Goal: Task Accomplishment & Management: Manage account settings

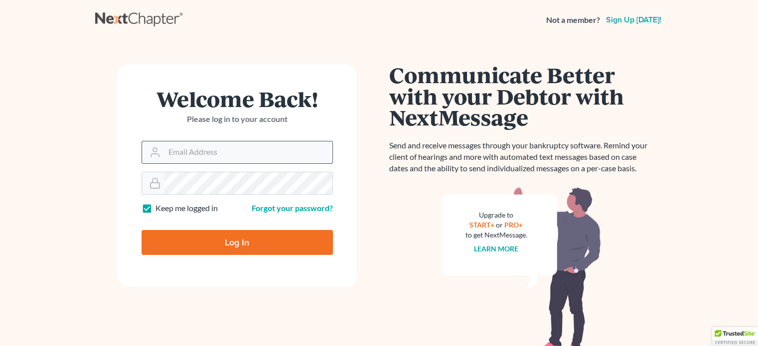
click at [200, 158] on input "Email Address" at bounding box center [248, 152] width 168 height 22
click at [155, 210] on label "Keep me logged in" at bounding box center [186, 208] width 62 height 11
click at [159, 209] on input "Keep me logged in" at bounding box center [162, 206] width 6 height 6
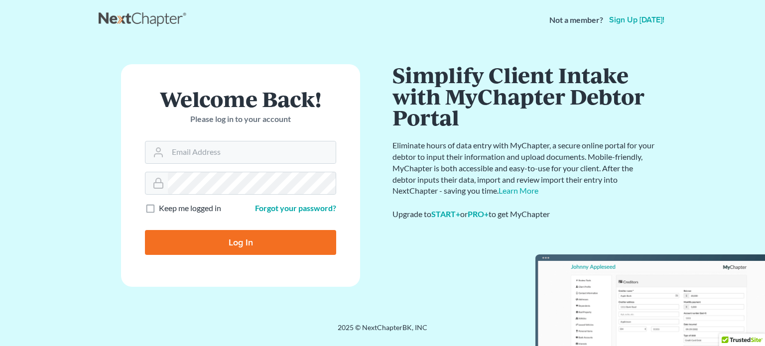
click at [159, 206] on label "Keep me logged in" at bounding box center [190, 208] width 62 height 11
click at [163, 206] on input "Keep me logged in" at bounding box center [166, 206] width 6 height 6
checkbox input "true"
click at [207, 153] on input "Email Address" at bounding box center [252, 152] width 168 height 22
type input "[EMAIL_ADDRESS][DOMAIN_NAME]"
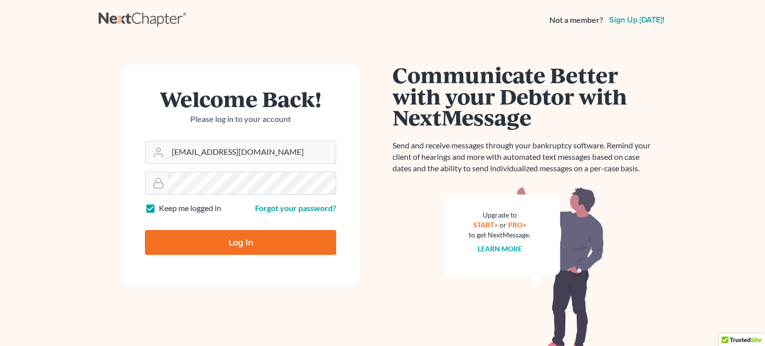
click at [145, 230] on input "Log In" at bounding box center [240, 242] width 191 height 25
type input "Thinking..."
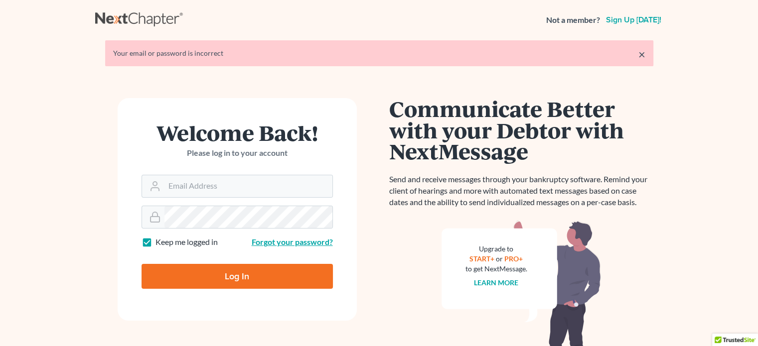
click at [277, 242] on link "Forgot your password?" at bounding box center [292, 241] width 81 height 9
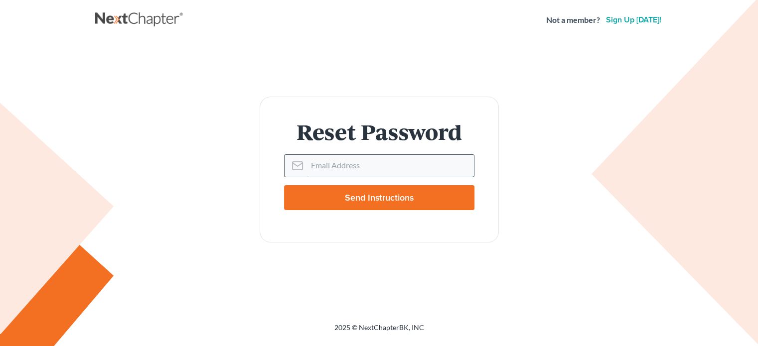
click at [361, 169] on input "Email Address" at bounding box center [390, 166] width 167 height 22
type input "ngregg@apierrelaw.com"
click at [359, 196] on input "Send Instructions" at bounding box center [379, 197] width 190 height 25
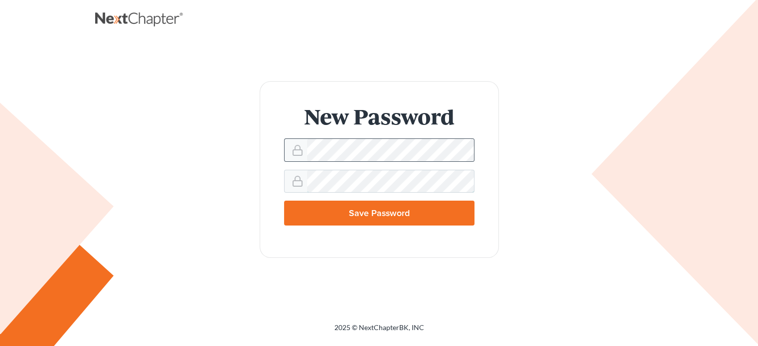
click at [284, 201] on input "Save Password" at bounding box center [379, 213] width 190 height 25
type input "Thinking..."
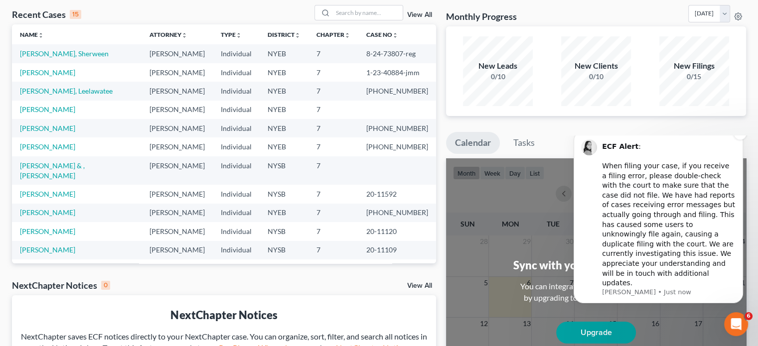
scroll to position [149, 0]
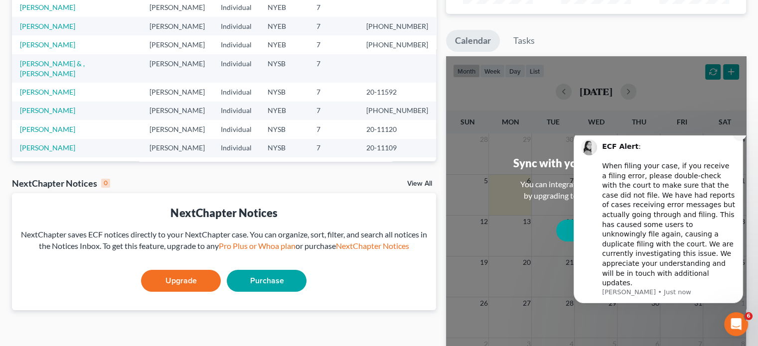
click at [739, 135] on icon "Dismiss notification" at bounding box center [739, 133] width 3 height 3
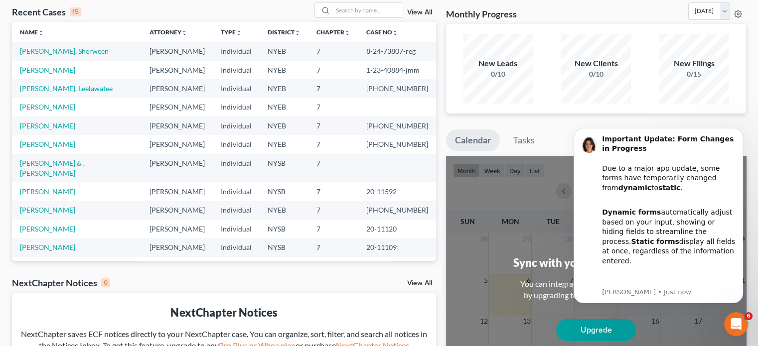
scroll to position [0, 0]
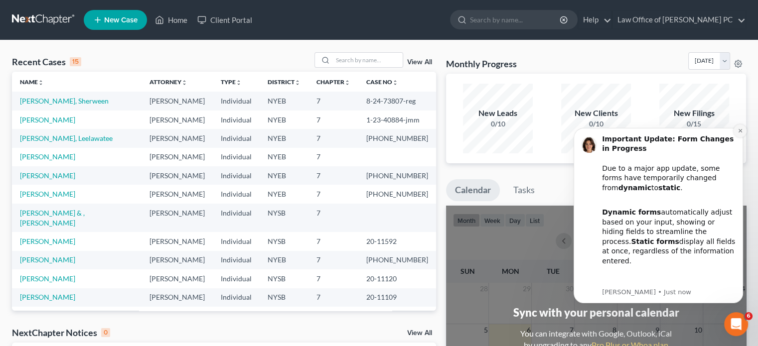
click at [741, 130] on icon "Dismiss notification" at bounding box center [739, 130] width 3 height 3
